Goal: Information Seeking & Learning: Find specific fact

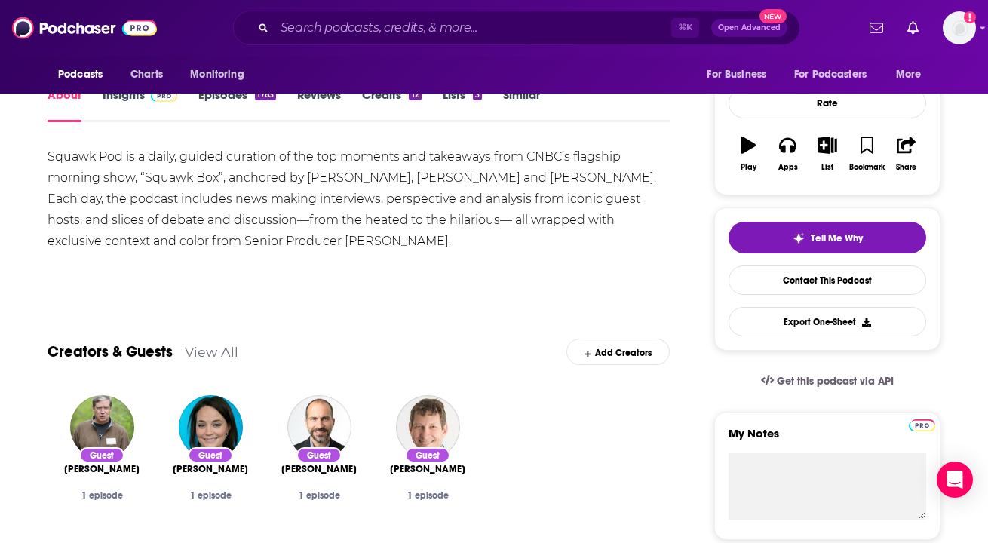
scroll to position [204, 0]
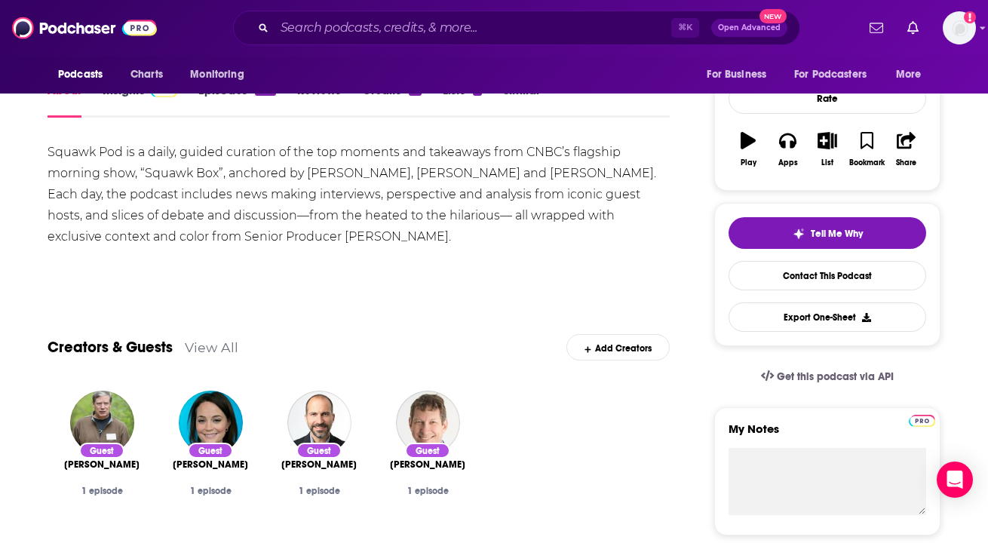
click at [750, 141] on icon "button" at bounding box center [747, 140] width 15 height 17
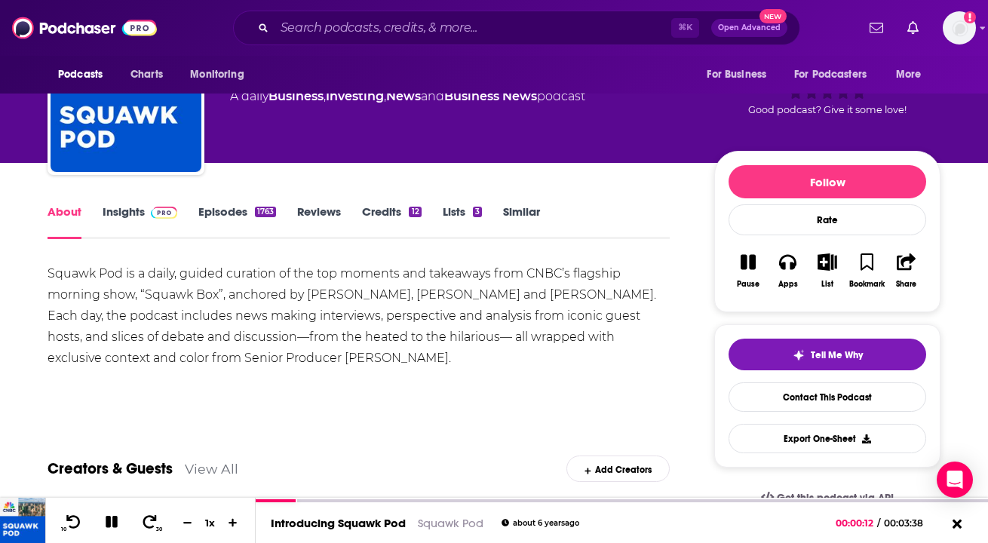
scroll to position [83, 0]
click at [162, 213] on img at bounding box center [164, 213] width 26 height 12
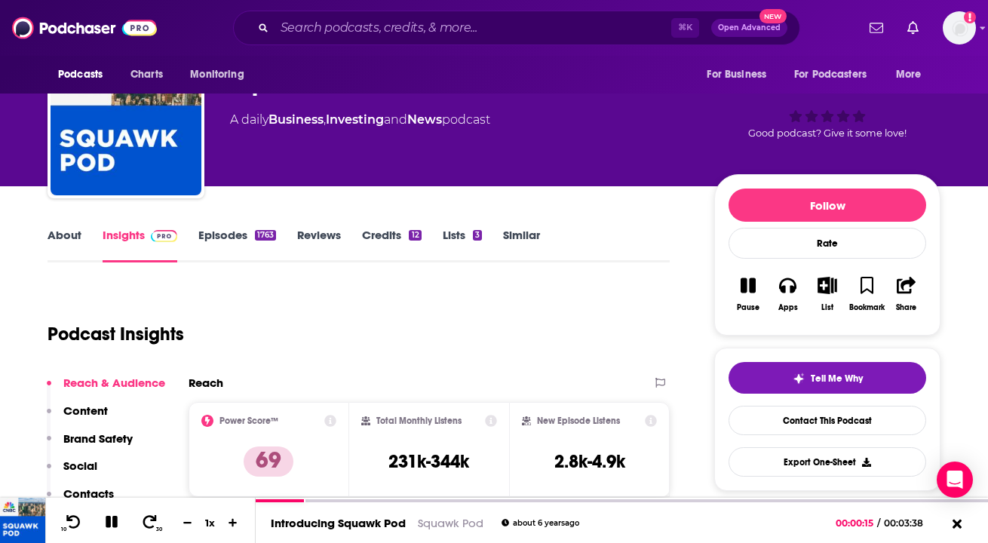
scroll to position [61, 0]
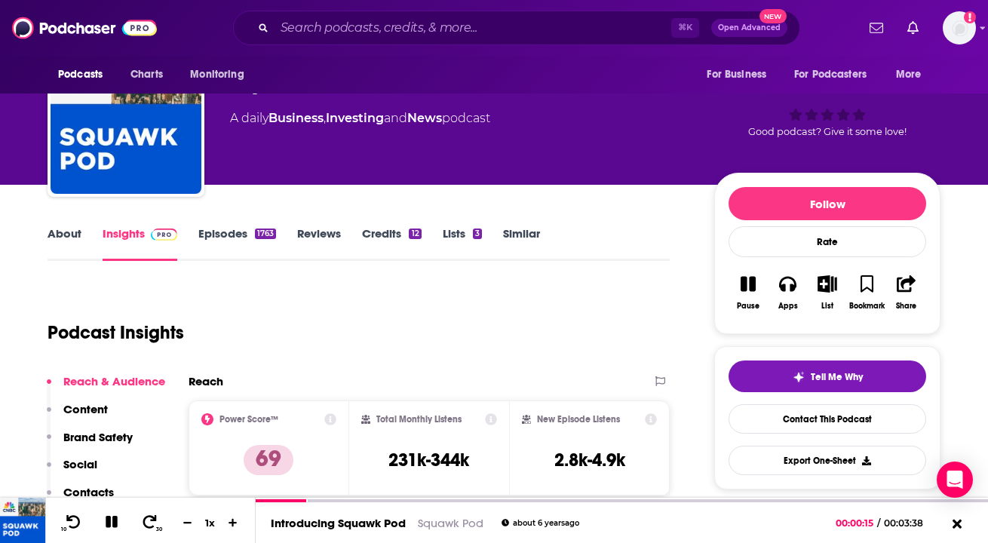
click at [250, 234] on link "Episodes 1763" at bounding box center [237, 243] width 78 height 35
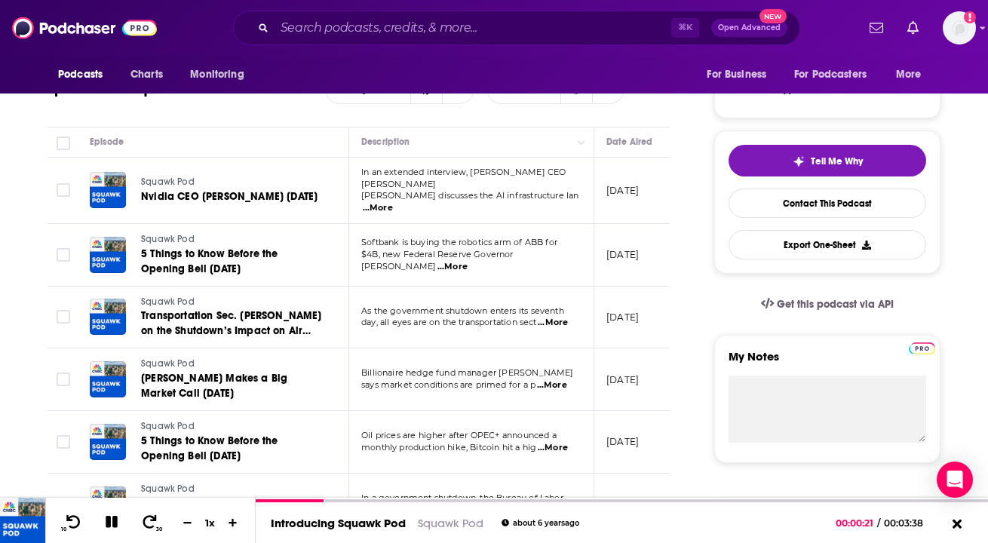
scroll to position [278, 0]
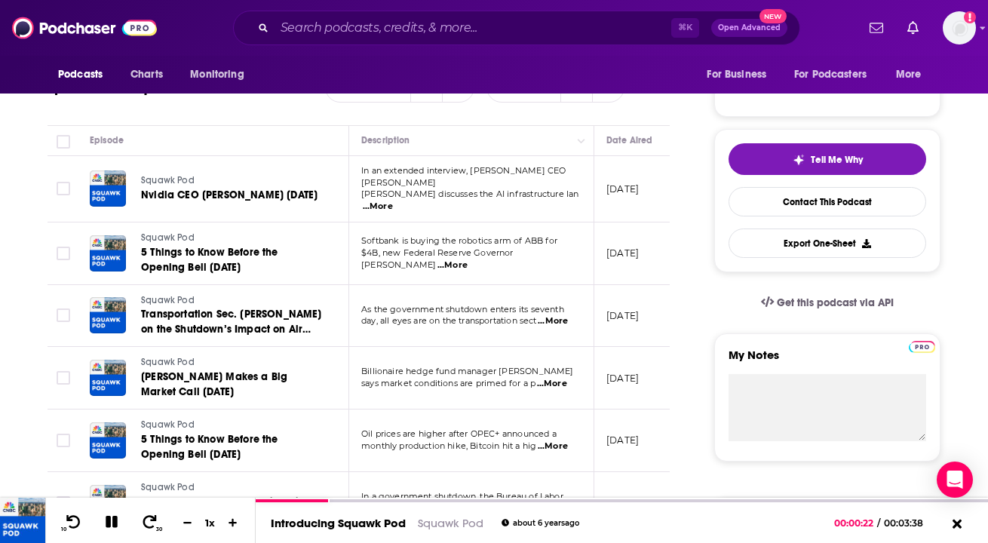
click at [393, 201] on span "...More" at bounding box center [378, 207] width 30 height 12
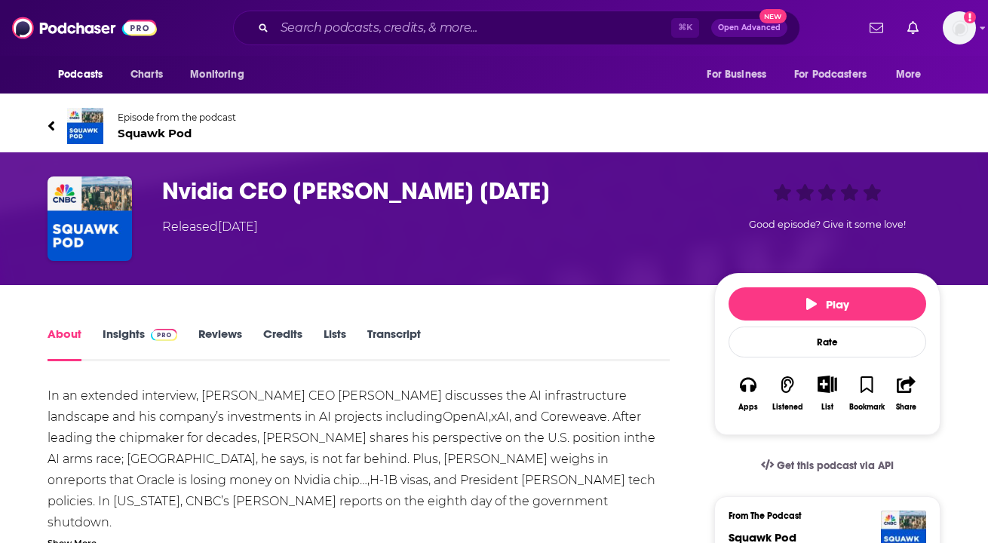
scroll to position [3, 0]
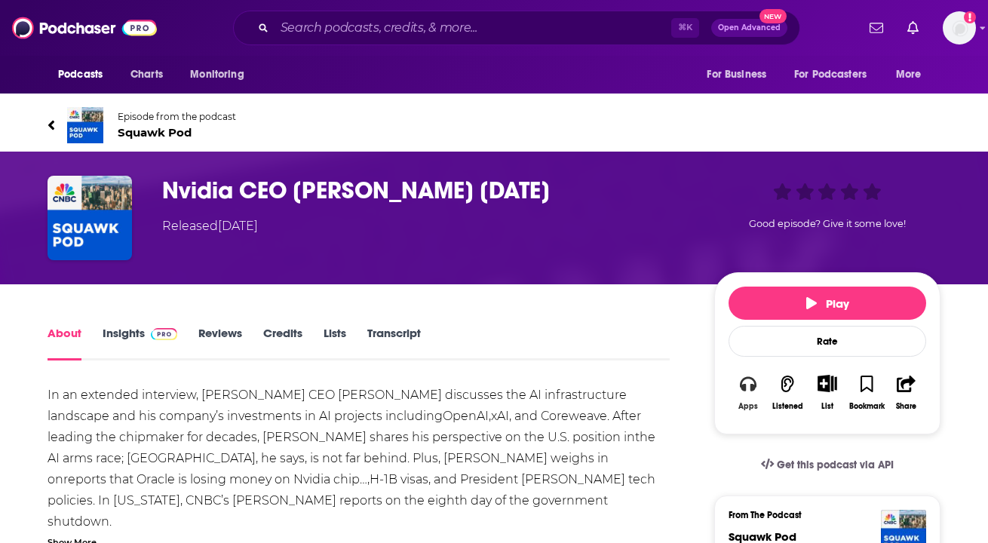
click at [759, 385] on button "Apps" at bounding box center [747, 392] width 39 height 55
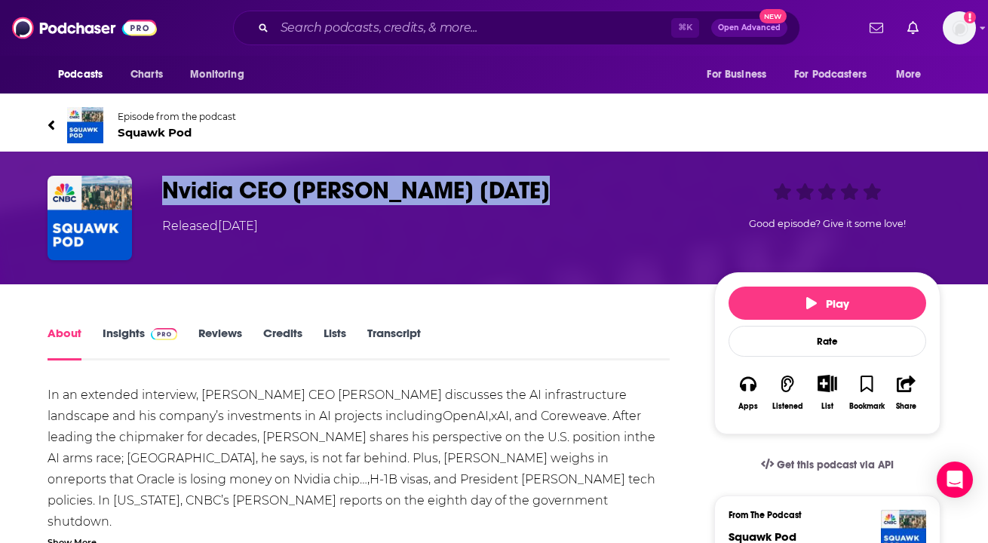
drag, startPoint x: 563, startPoint y: 187, endPoint x: 152, endPoint y: 189, distance: 411.7
click at [152, 189] on div "Nvidia CEO [PERSON_NAME] [DATE] Released [DATE] Good episode? Give it some love!" at bounding box center [494, 218] width 893 height 84
copy h1 "Nvidia CEO [PERSON_NAME] [DATE]"
